Goal: Navigation & Orientation: Go to known website

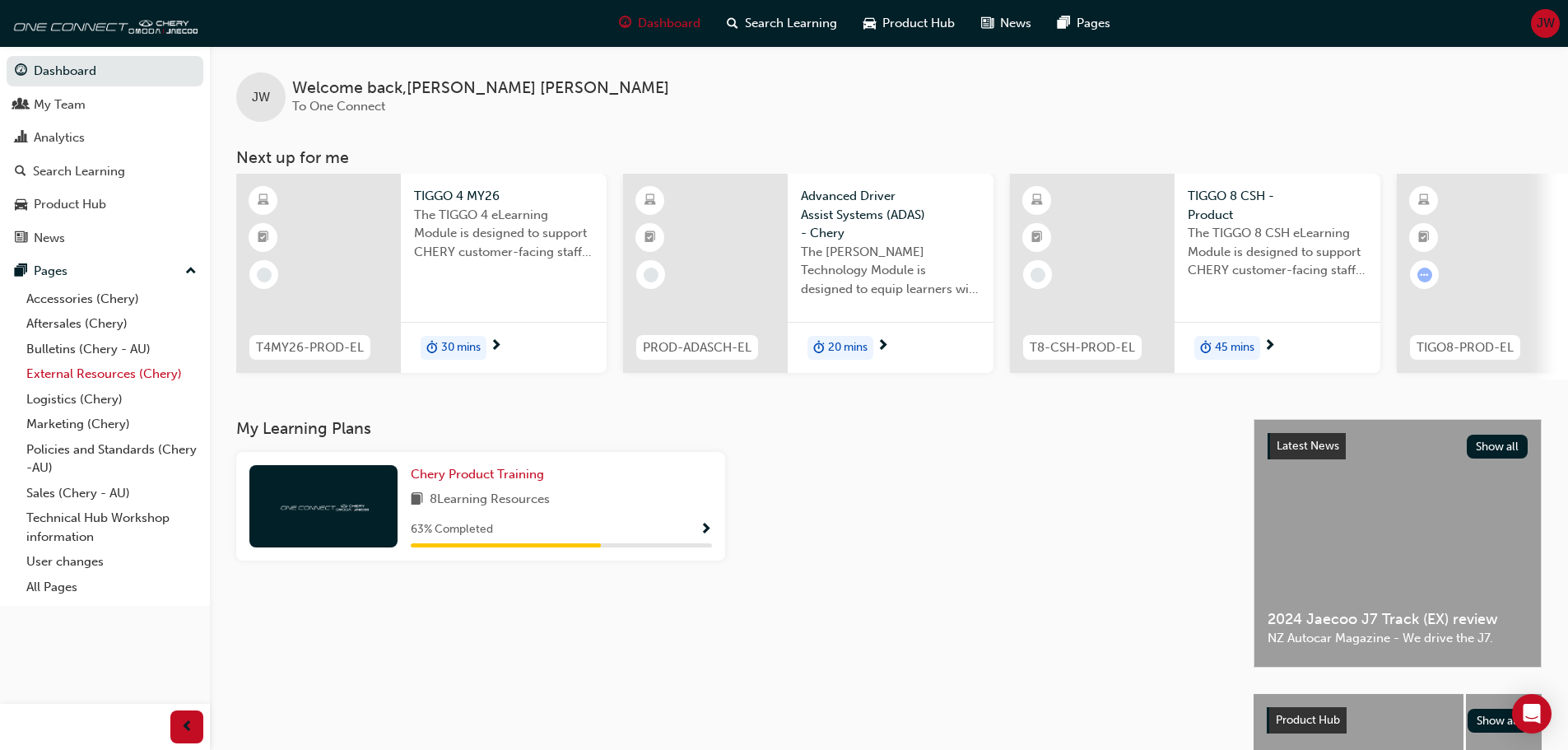
click at [70, 376] on link "External Resources (Chery)" at bounding box center [112, 374] width 184 height 25
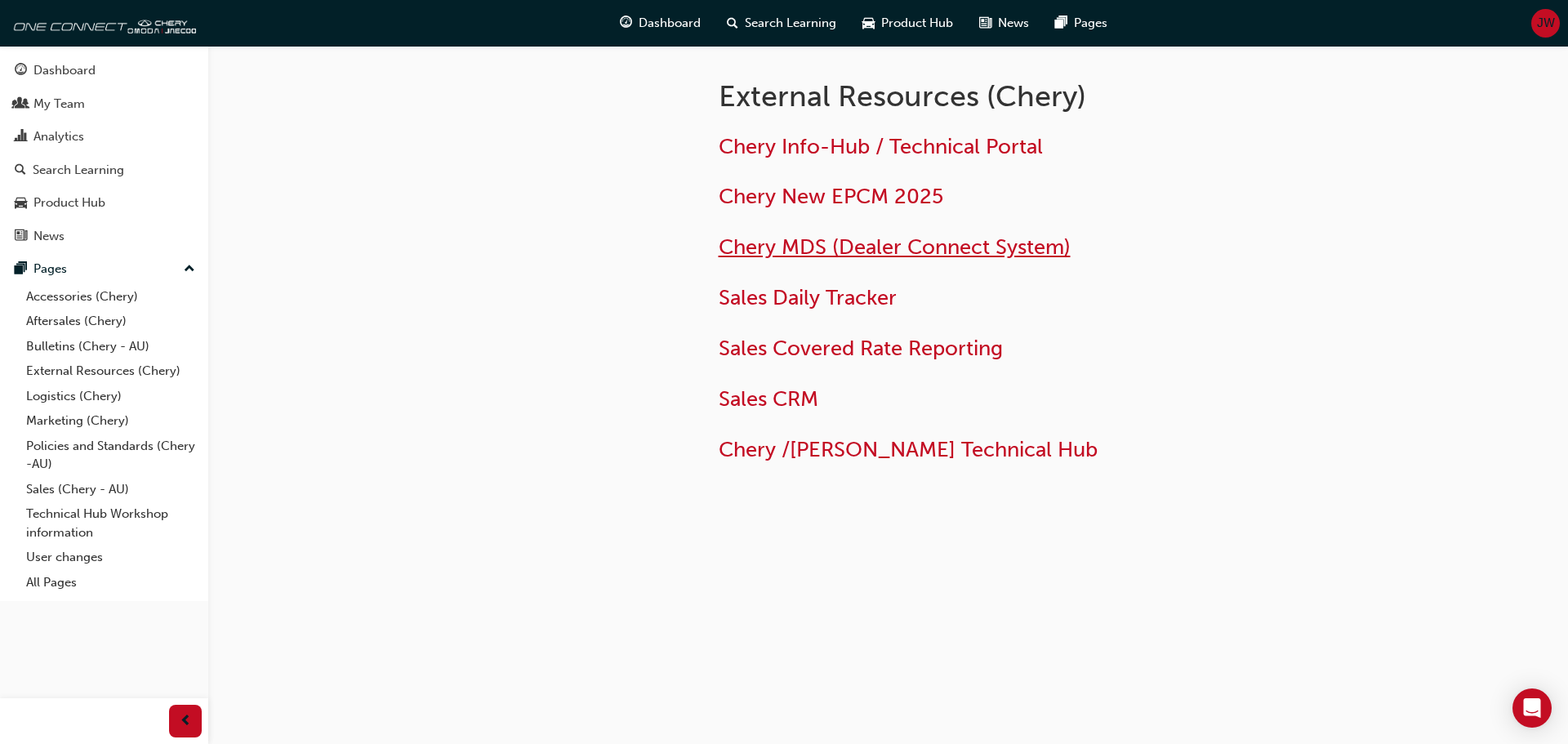
click at [836, 238] on span "Chery MDS (Dealer Connect System)" at bounding box center [895, 247] width 352 height 25
